Goal: Task Accomplishment & Management: Manage account settings

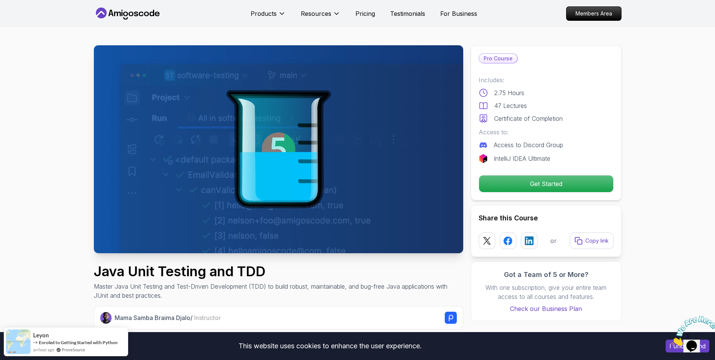
click at [135, 13] on icon at bounding box center [136, 14] width 4 height 5
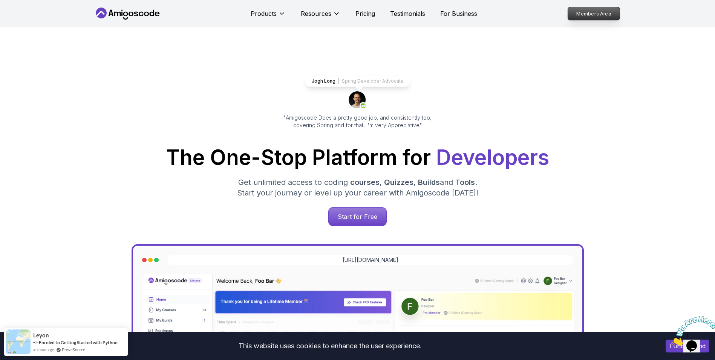
click at [597, 14] on p "Members Area" at bounding box center [594, 13] width 52 height 13
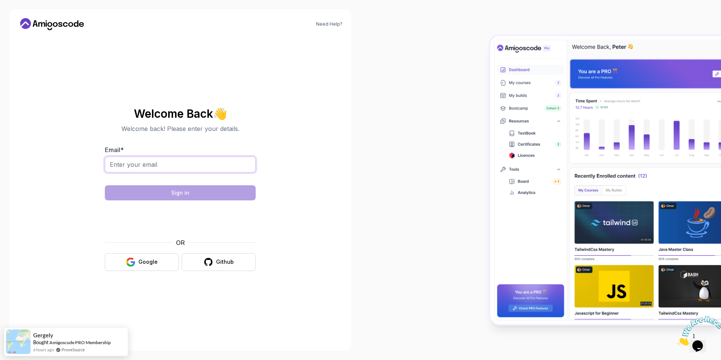
click at [174, 165] on input "Email *" at bounding box center [180, 165] width 151 height 16
type input "halidi.fouadi@gmail.com"
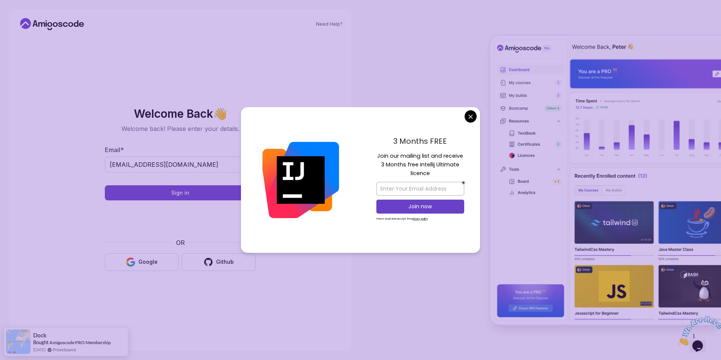
click at [474, 113] on body "Need Help? Welcome Back 👋 Welcome back! Please enter your details. Email * hali…" at bounding box center [360, 180] width 721 height 360
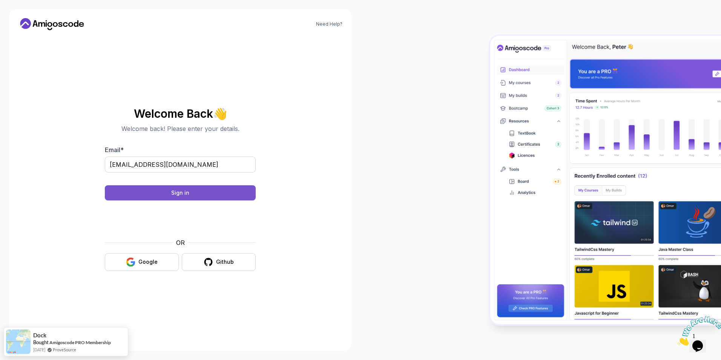
click at [177, 193] on div "Sign in" at bounding box center [180, 193] width 18 height 8
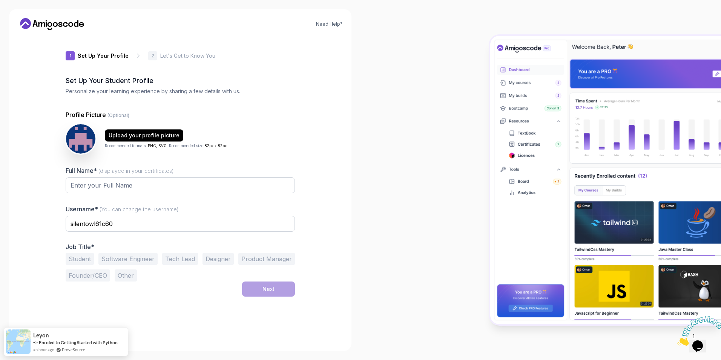
click at [43, 23] on icon at bounding box center [41, 24] width 7 height 5
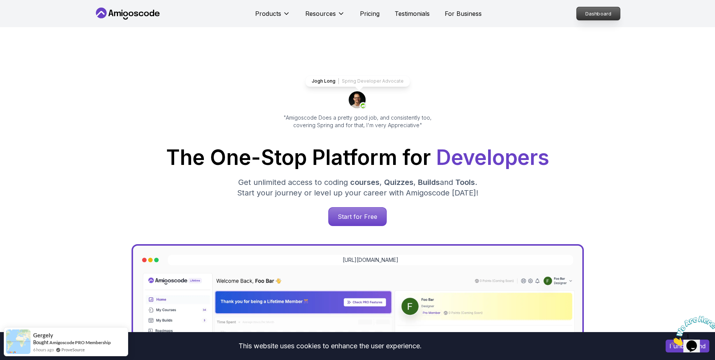
click at [594, 15] on p "Dashboard" at bounding box center [598, 13] width 43 height 13
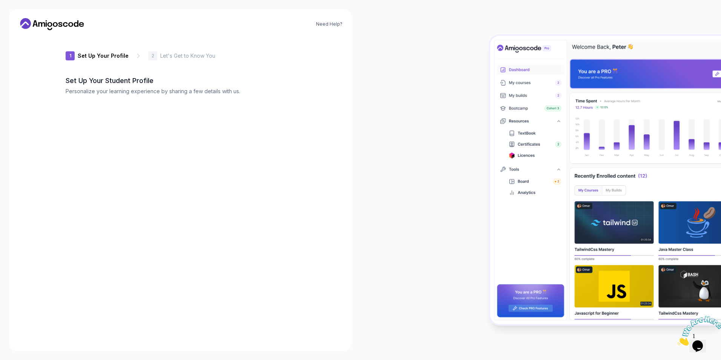
type input "brightbeetle2b2a0"
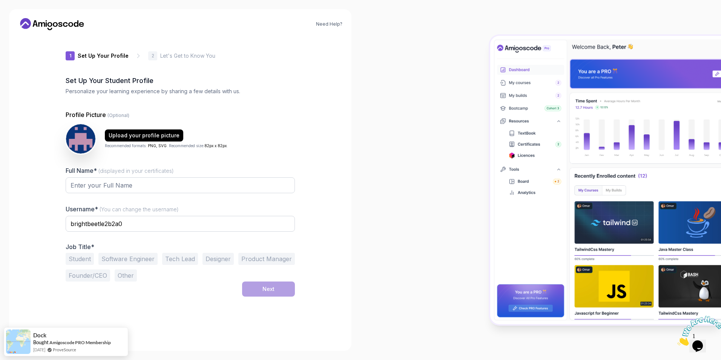
click at [343, 160] on div "Need Help? 1 Set Up Your Profile 1 Set Up Your Profile 2 Let's Get to Know You …" at bounding box center [180, 180] width 342 height 342
click at [112, 55] on p "Set Up Your Profile" at bounding box center [103, 56] width 51 height 8
click at [336, 26] on link "Need Help?" at bounding box center [329, 24] width 26 height 6
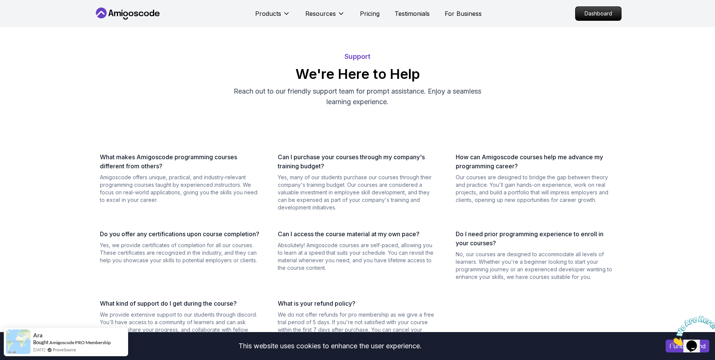
click at [143, 21] on nav "Products Resources Pricing Testimonials For Business Dashboard" at bounding box center [358, 13] width 528 height 27
click at [143, 15] on icon at bounding box center [140, 14] width 5 height 5
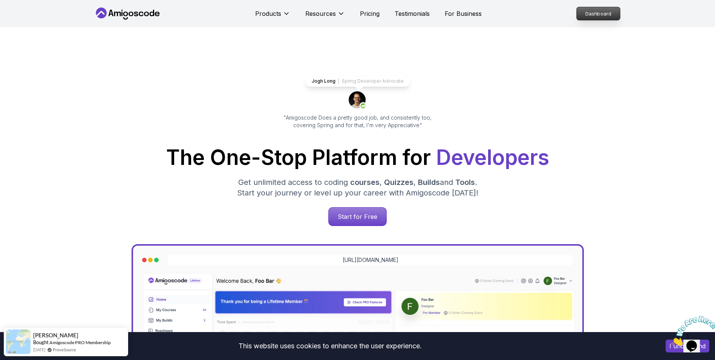
click at [611, 17] on p "Dashboard" at bounding box center [598, 13] width 43 height 13
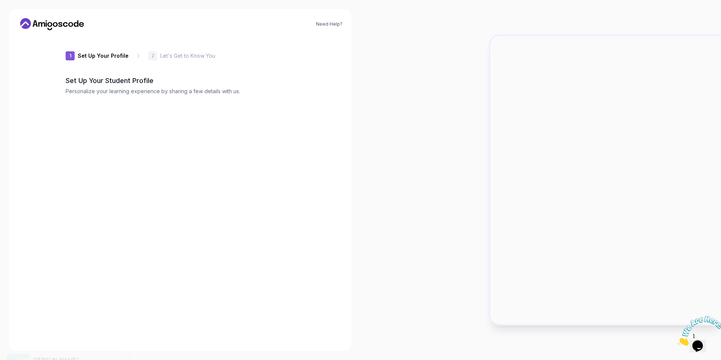
type input "dynamicbadger325f9"
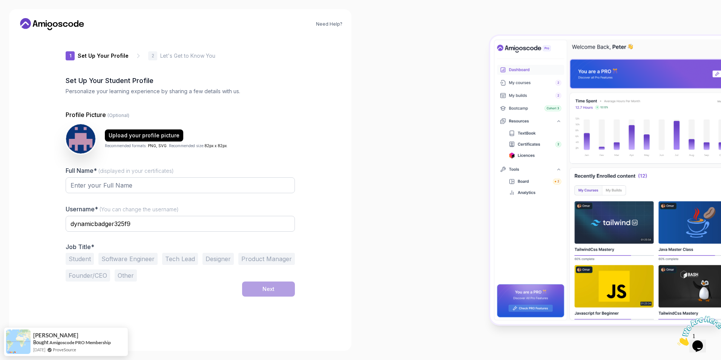
drag, startPoint x: 721, startPoint y: 0, endPoint x: 415, endPoint y: 121, distance: 329.1
click at [415, 121] on div at bounding box center [541, 180] width 361 height 360
